Goal: Navigation & Orientation: Find specific page/section

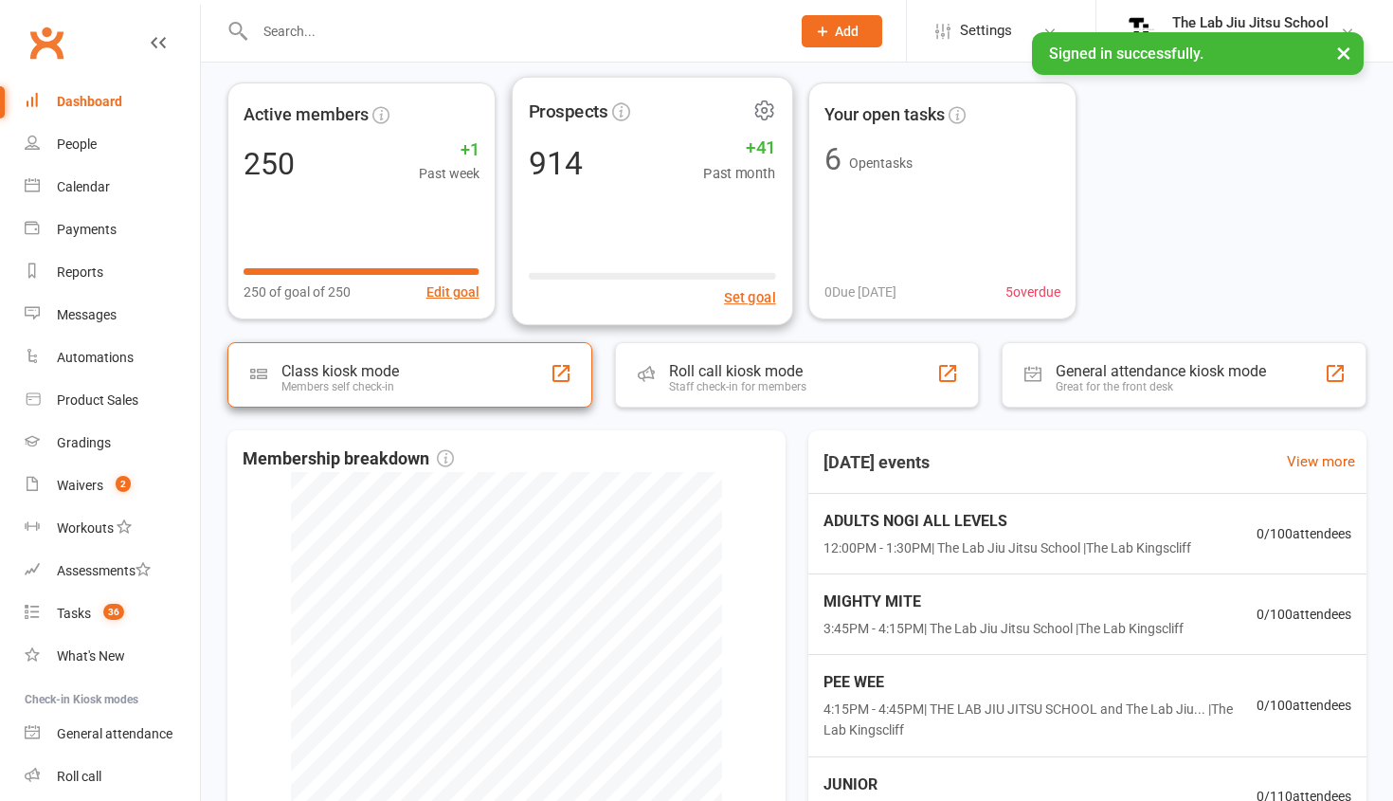
scroll to position [153, 0]
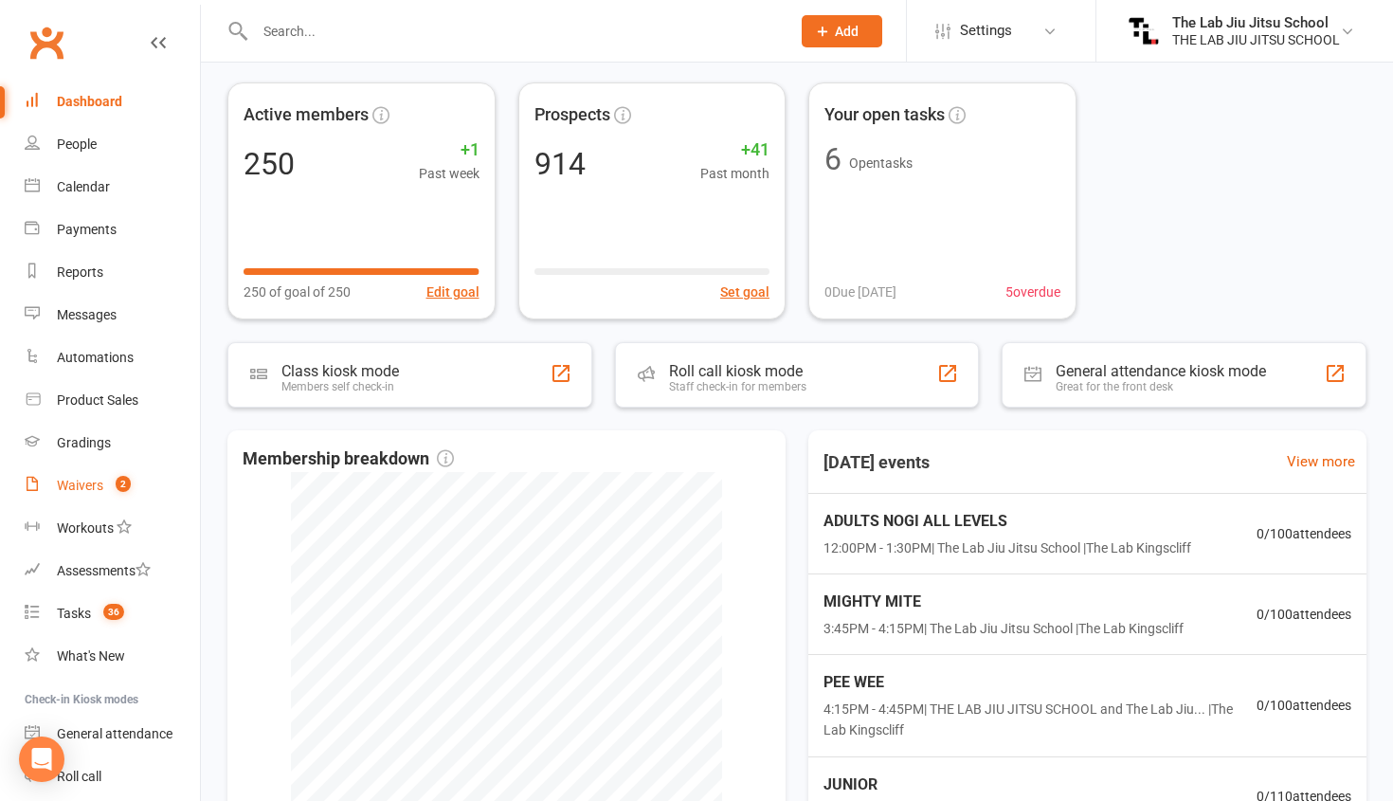
click at [88, 491] on div "Waivers" at bounding box center [80, 485] width 46 height 15
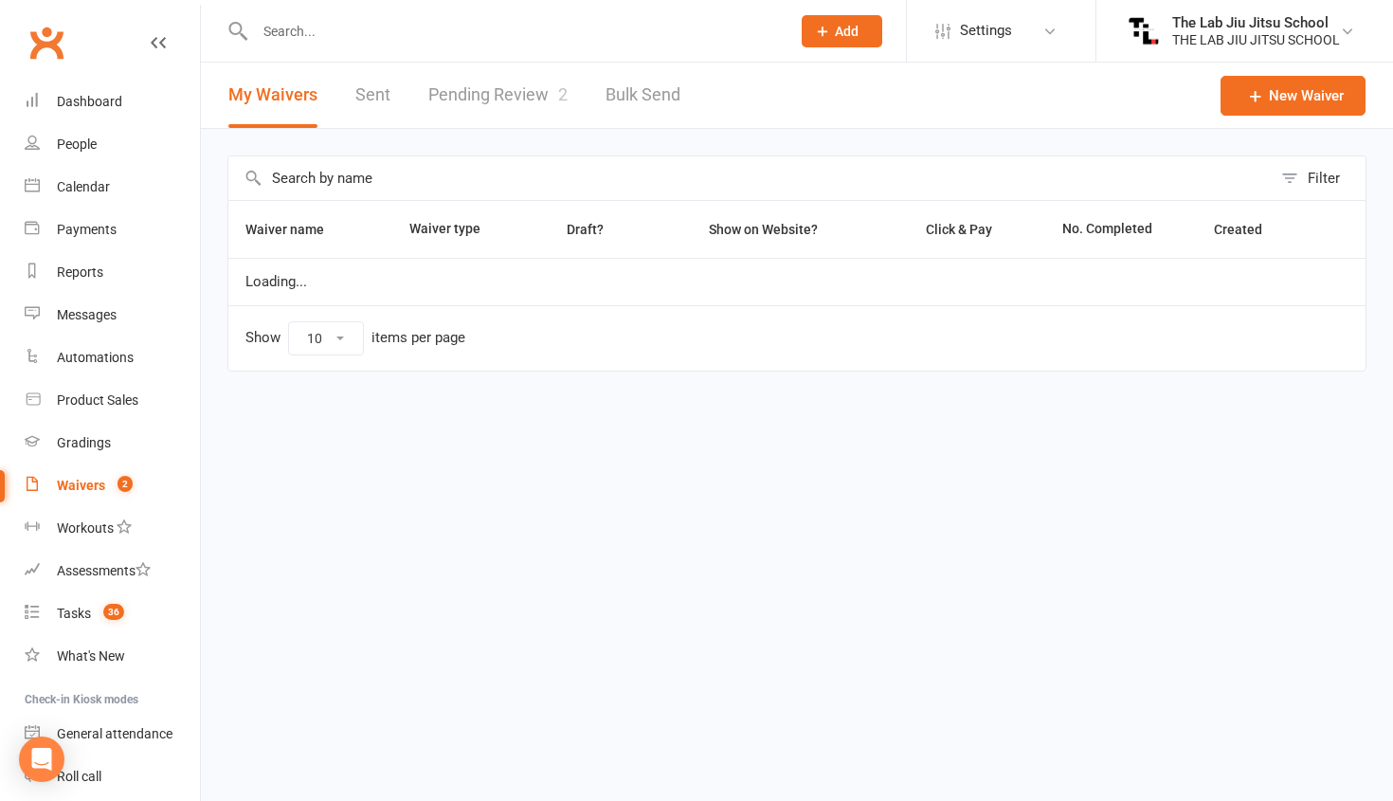
select select "50"
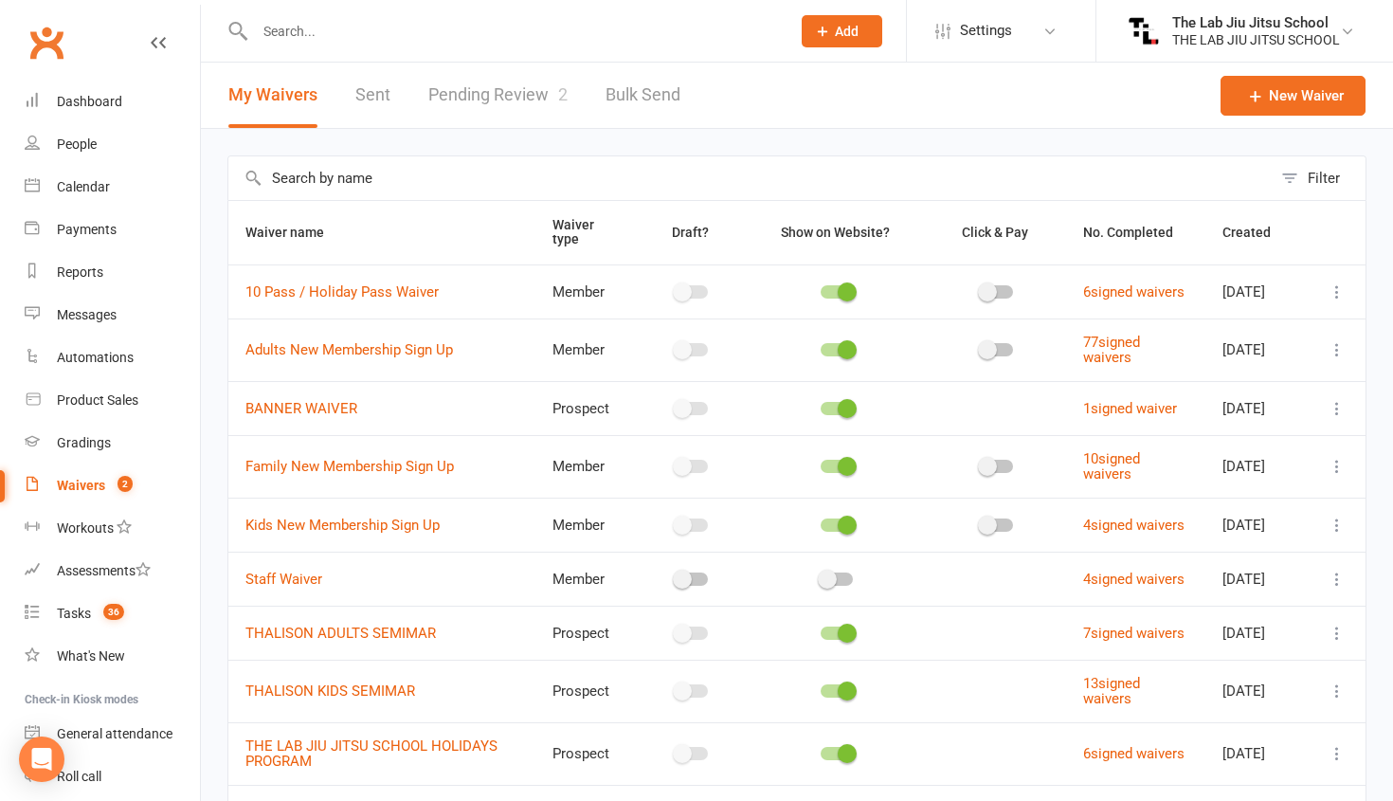
click at [497, 92] on link "Pending Review 2" at bounding box center [497, 95] width 139 height 65
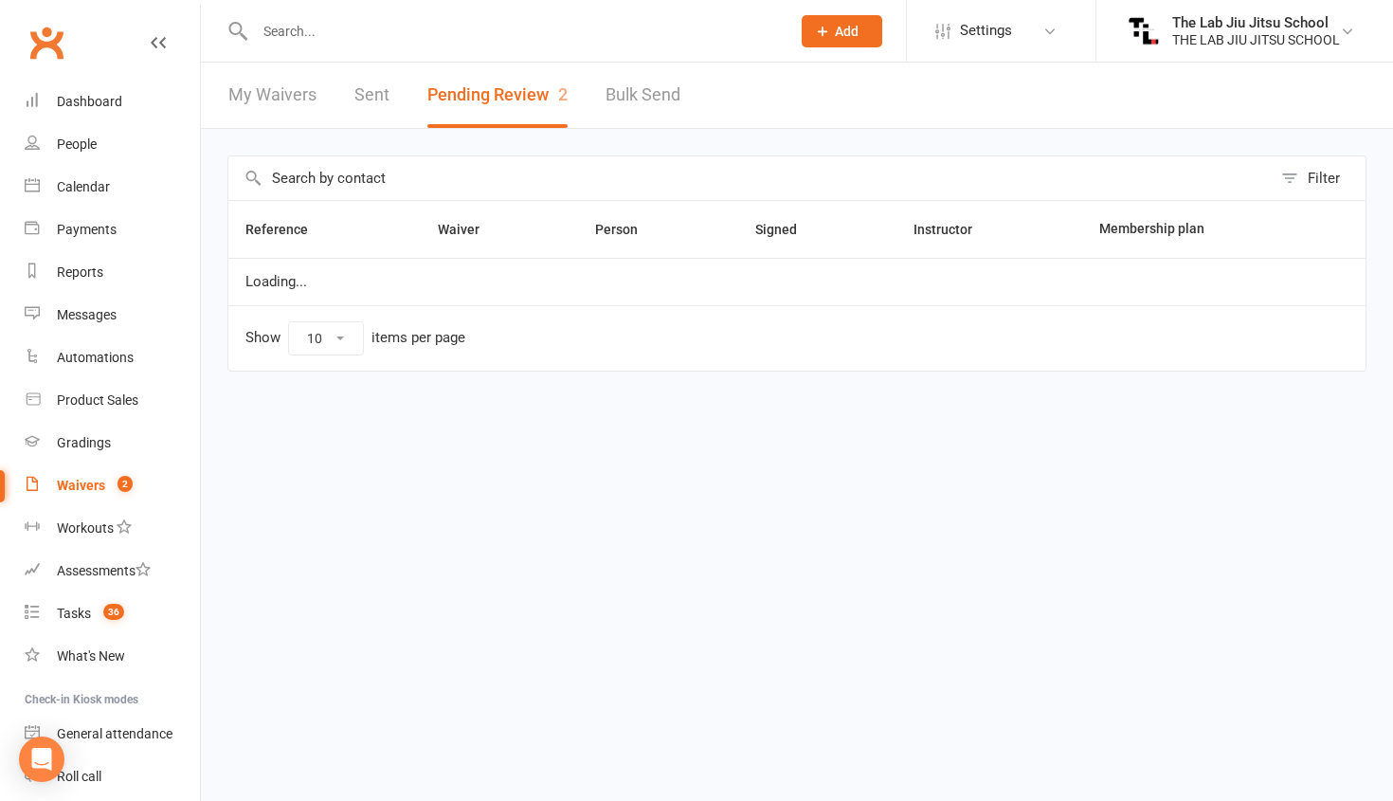
select select "25"
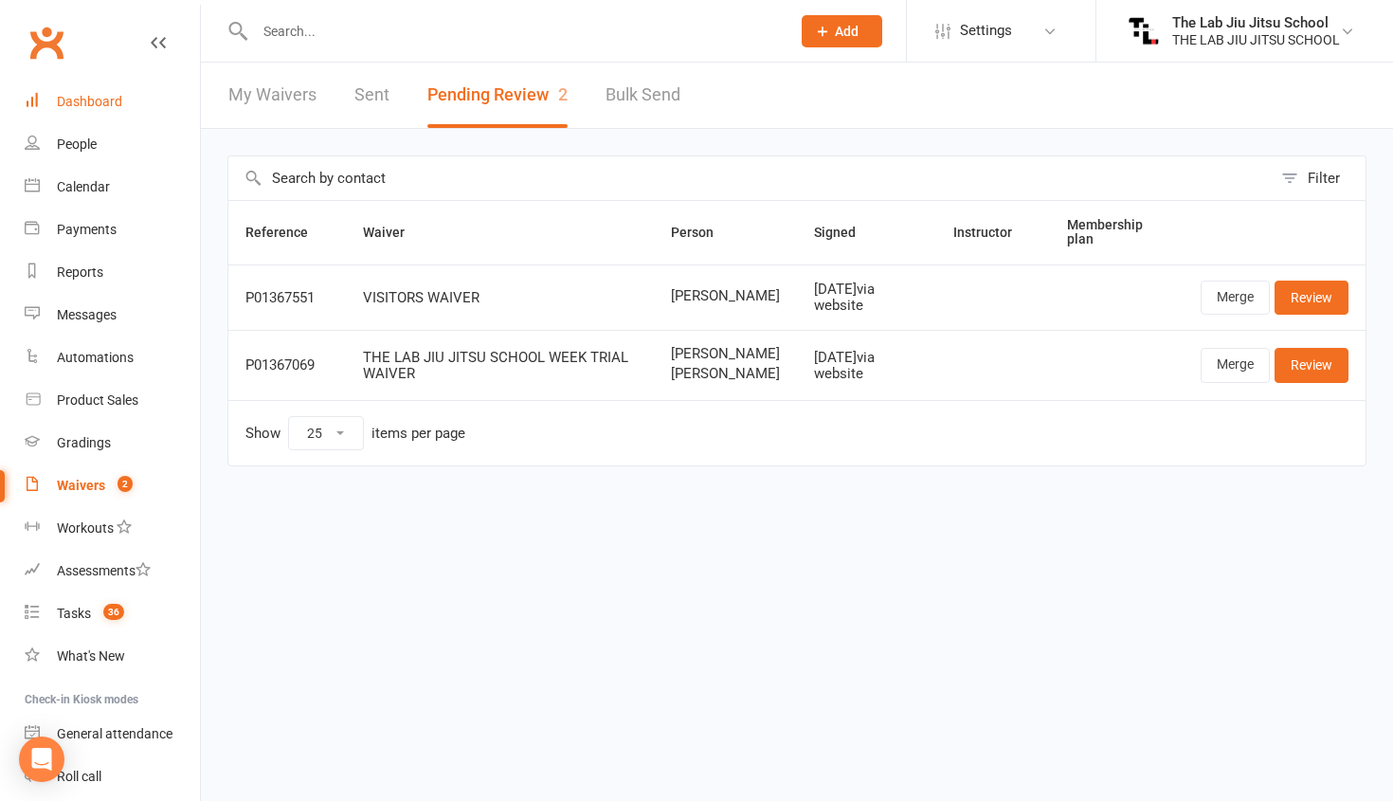
click at [100, 93] on link "Dashboard" at bounding box center [112, 102] width 175 height 43
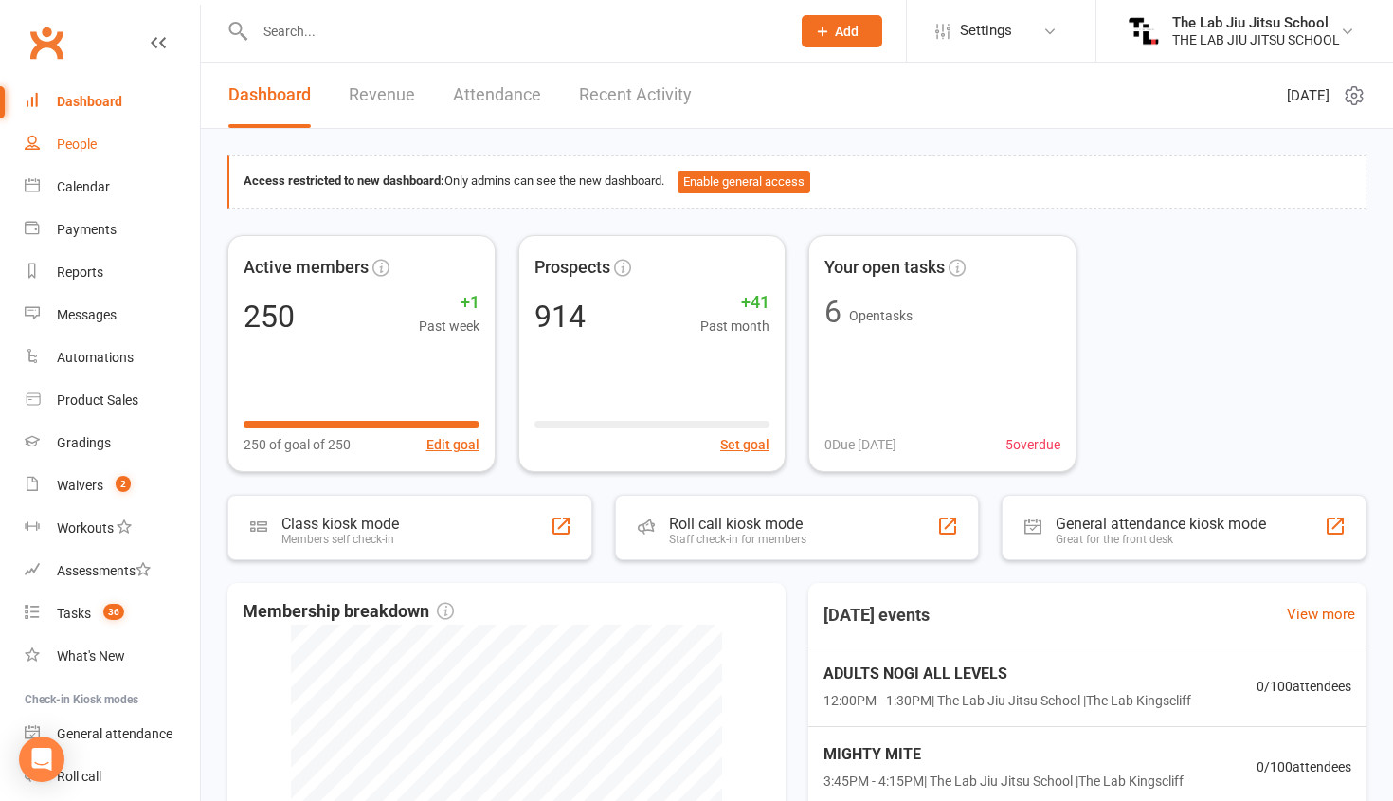
click at [78, 147] on div "People" at bounding box center [77, 143] width 40 height 15
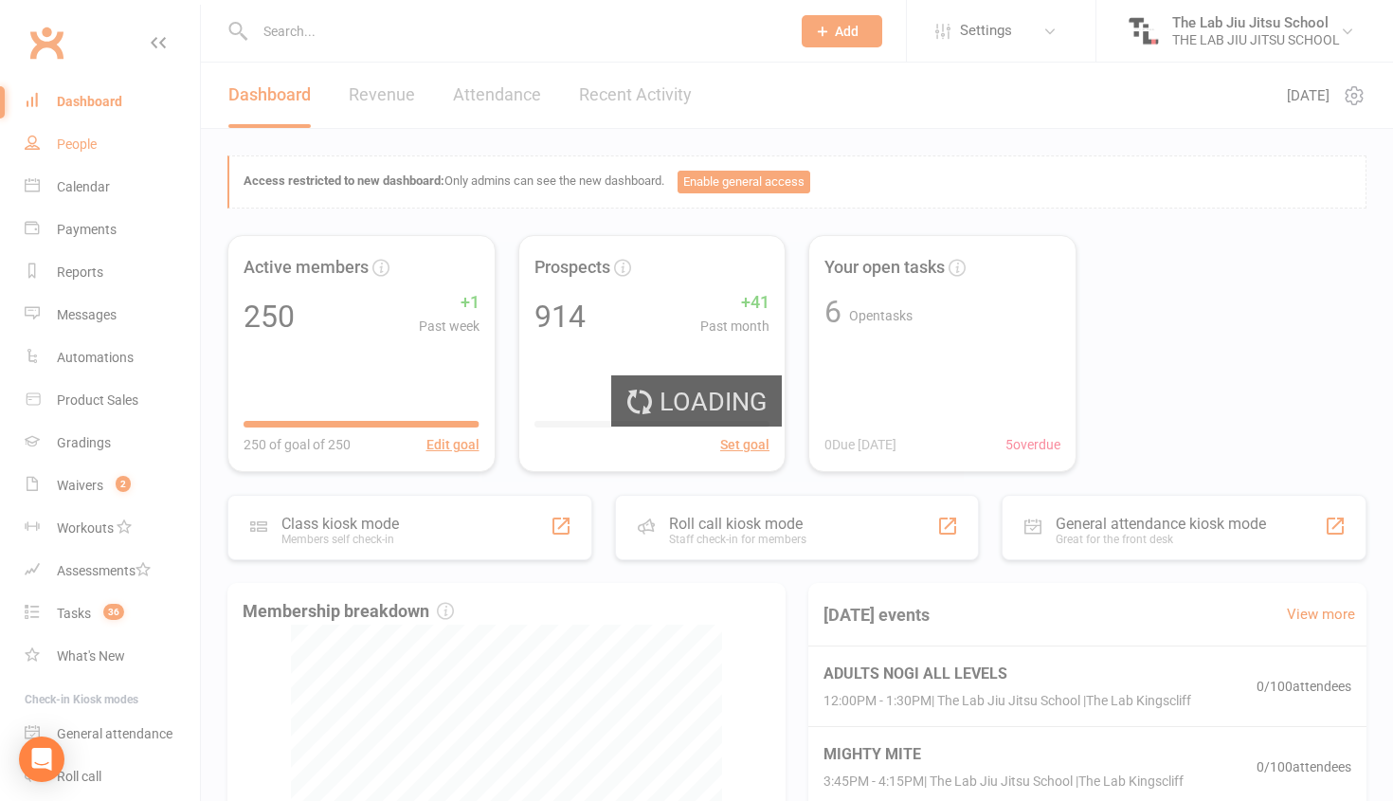
select select "100"
